Goal: Task Accomplishment & Management: Manage account settings

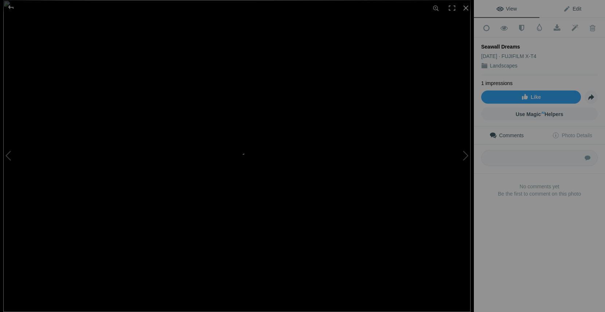
click at [571, 6] on span "Edit" at bounding box center [572, 9] width 18 height 6
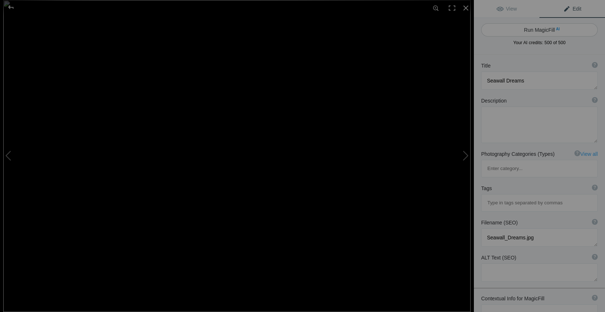
click at [536, 30] on button "Run MagicFill AI" at bounding box center [539, 29] width 117 height 13
type textarea "Serene Seawall at Dawn with Gentle Ocean Waves"
type textarea "This captivating image showcases a tranquil seawall curving gracefully into the…"
type textarea "serene-seawall-at-dawn.jpg"
type textarea "Tranquil seawall curving into the ocean with gentle waves at dawn."
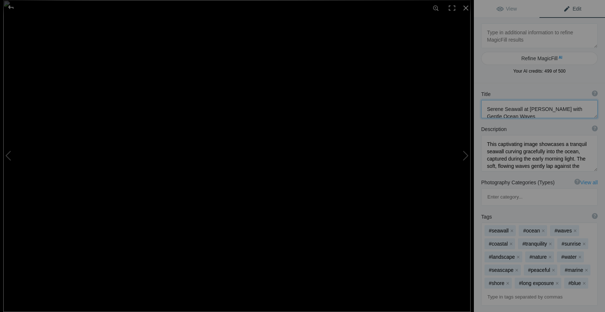
click at [539, 109] on textarea at bounding box center [539, 109] width 117 height 18
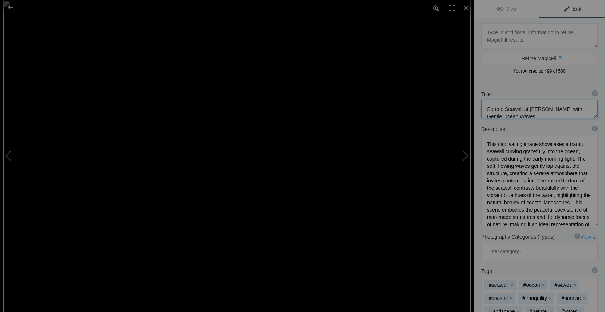
drag, startPoint x: 590, startPoint y: 169, endPoint x: 594, endPoint y: 224, distance: 55.1
click at [594, 224] on div "Description ? By adding more context around images, results can become much mor…" at bounding box center [539, 175] width 131 height 107
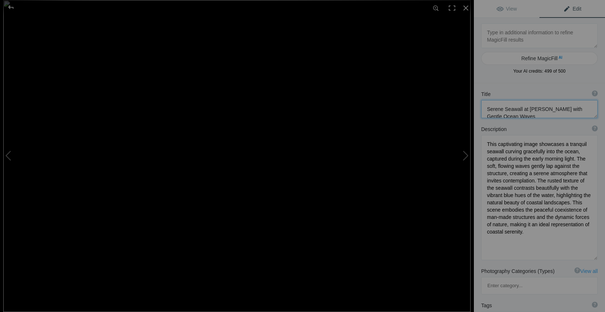
drag, startPoint x: 591, startPoint y: 223, endPoint x: 592, endPoint y: 257, distance: 33.6
click at [592, 257] on textarea at bounding box center [539, 197] width 117 height 125
drag, startPoint x: 569, startPoint y: 232, endPoint x: 488, endPoint y: 139, distance: 123.4
click at [488, 139] on textarea at bounding box center [539, 197] width 117 height 125
